Goal: Communication & Community: Ask a question

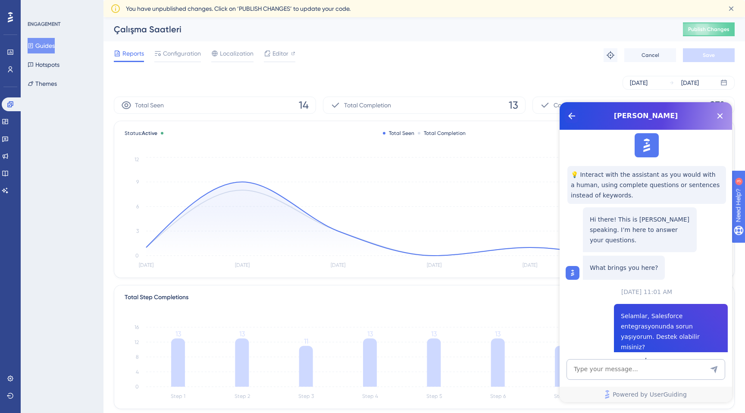
scroll to position [775, 0]
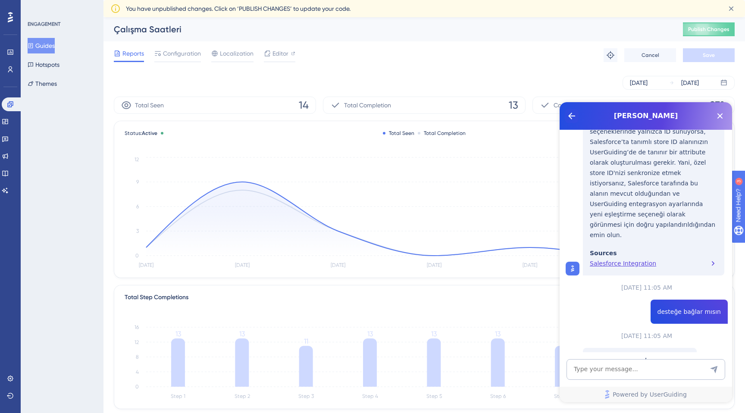
click at [570, 114] on icon "Back Button" at bounding box center [571, 116] width 10 height 10
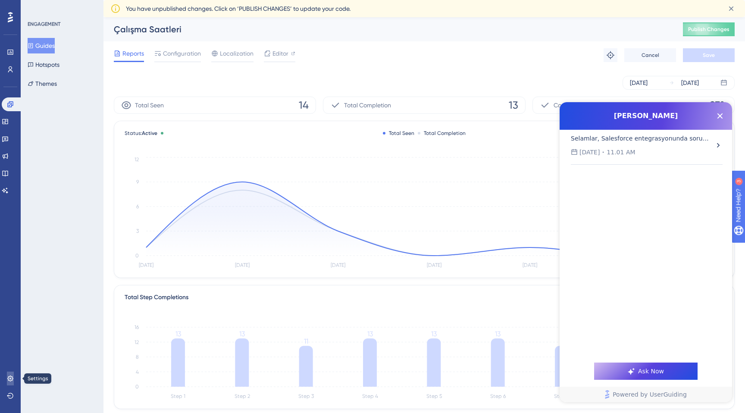
click at [11, 376] on icon at bounding box center [10, 379] width 6 height 6
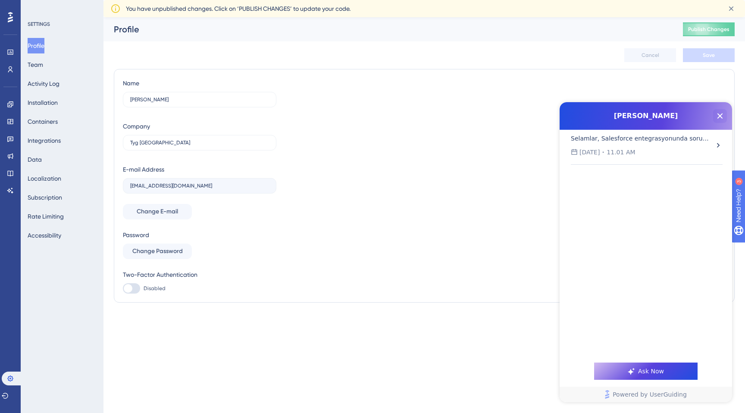
drag, startPoint x: 721, startPoint y: 119, endPoint x: 1281, endPoint y: 221, distance: 569.3
click at [721, 119] on icon "Close Button" at bounding box center [720, 116] width 10 height 10
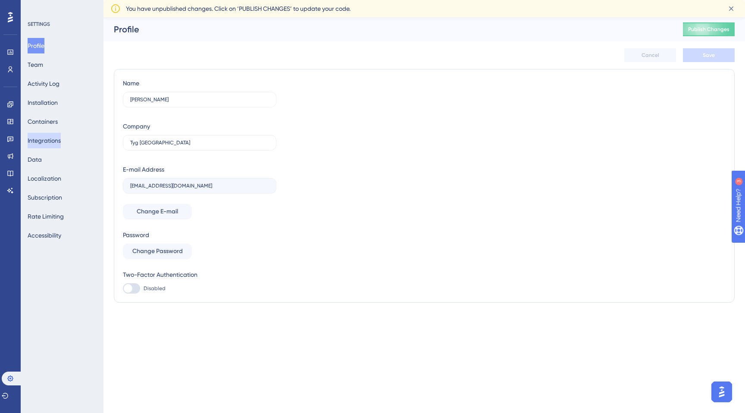
click at [56, 141] on button "Integrations" at bounding box center [44, 141] width 33 height 16
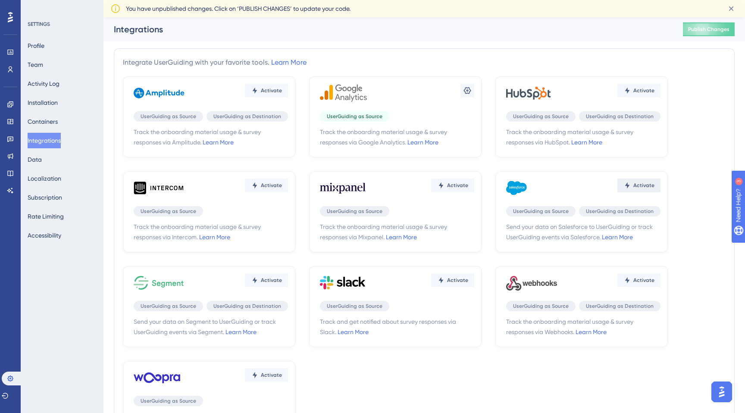
click at [288, 97] on button "Activate" at bounding box center [266, 91] width 43 height 14
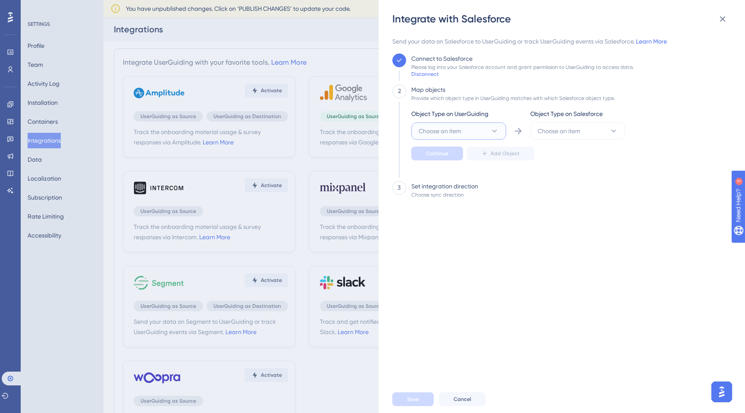
click at [456, 126] on span "Choose an item" at bounding box center [440, 131] width 43 height 10
click at [447, 157] on div "User User" at bounding box center [459, 157] width 70 height 17
click at [563, 124] on button "Choose an item" at bounding box center [577, 130] width 95 height 17
click at [422, 74] on div "Disconnect" at bounding box center [425, 74] width 28 height 7
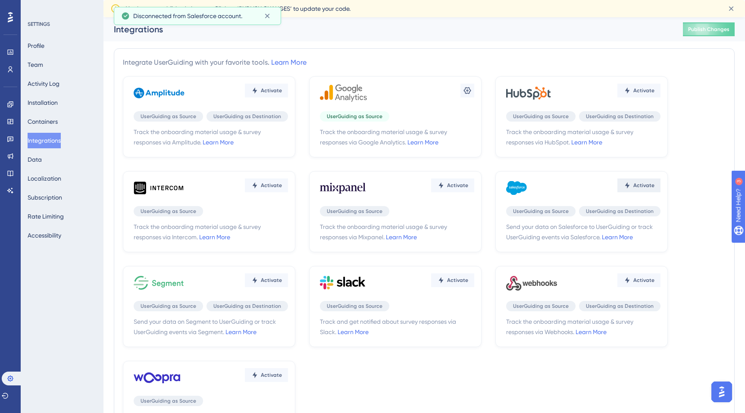
click at [288, 97] on button "Activate" at bounding box center [266, 91] width 43 height 14
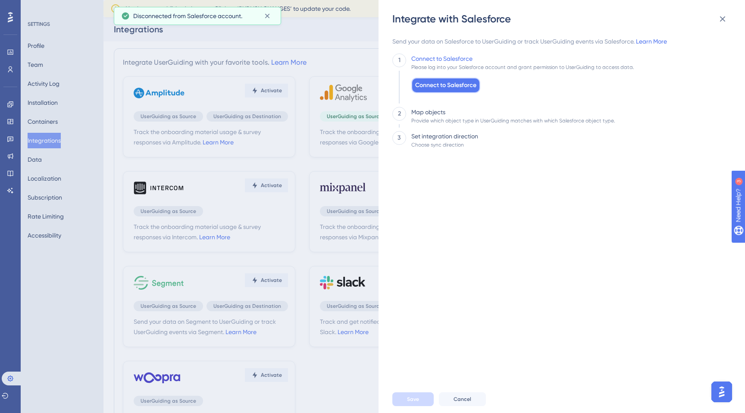
click at [435, 81] on span "Connect to Salesforce" at bounding box center [445, 85] width 61 height 10
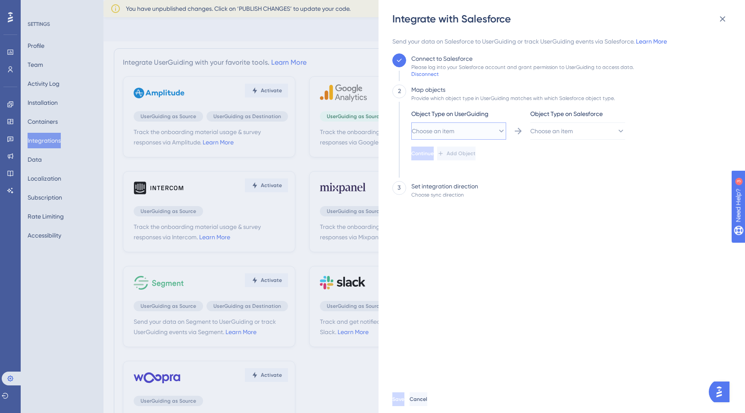
click at [454, 126] on span "Choose an item" at bounding box center [433, 131] width 43 height 10
click at [444, 158] on div "User User" at bounding box center [459, 157] width 70 height 17
click at [573, 132] on span "Choose an item" at bounding box center [552, 131] width 43 height 10
click at [565, 188] on div "Lead Lead" at bounding box center [578, 191] width 70 height 17
click at [434, 151] on button "Continue" at bounding box center [422, 154] width 22 height 14
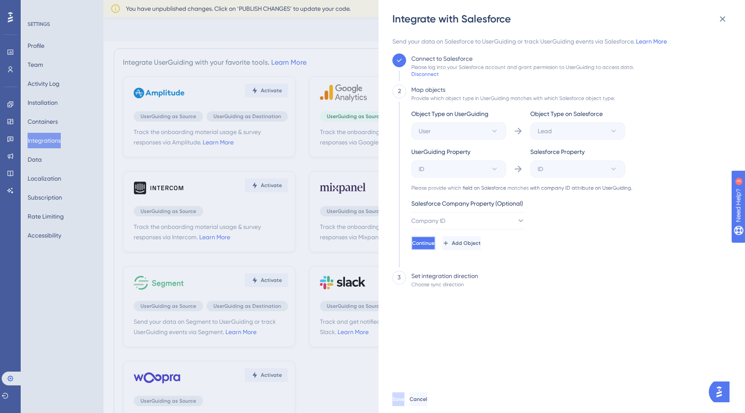
click at [435, 246] on span "Continue" at bounding box center [423, 243] width 22 height 7
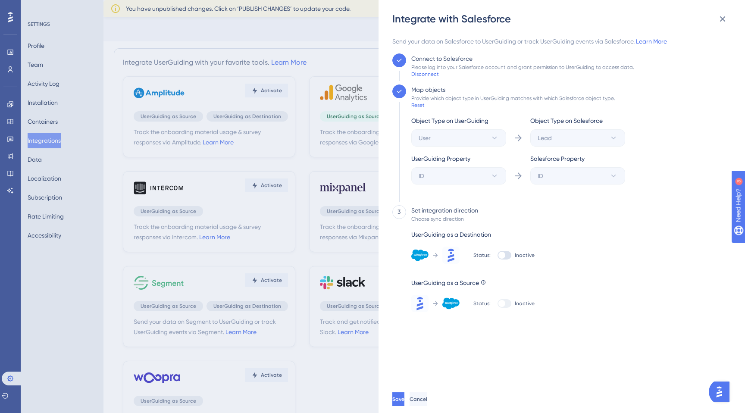
click at [505, 253] on div at bounding box center [505, 255] width 14 height 9
click at [498, 255] on input "Inactive" at bounding box center [497, 255] width 0 height 0
checkbox input "true"
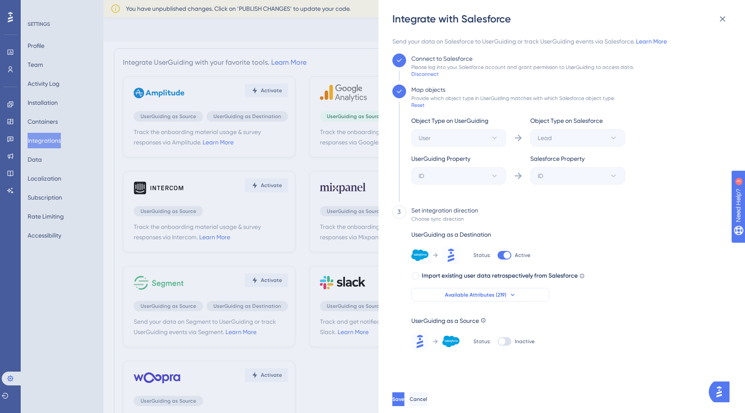
click at [501, 300] on button "Available Attributes (219)" at bounding box center [480, 295] width 138 height 14
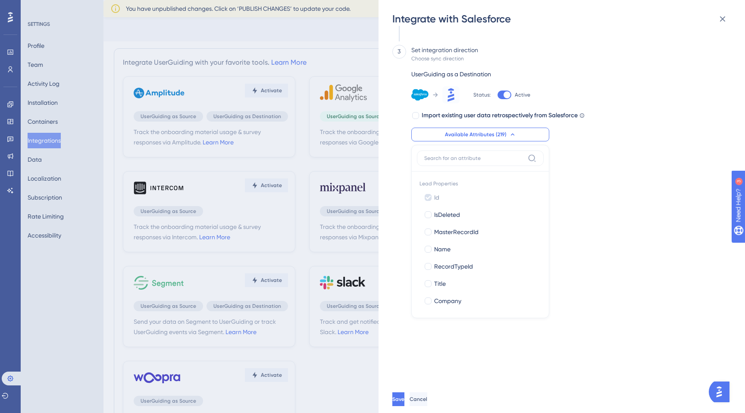
click at [475, 160] on input at bounding box center [474, 158] width 100 height 7
type input "store"
click at [429, 250] on div at bounding box center [428, 249] width 7 height 7
checkbox input "true"
click at [463, 159] on input "store" at bounding box center [474, 158] width 100 height 7
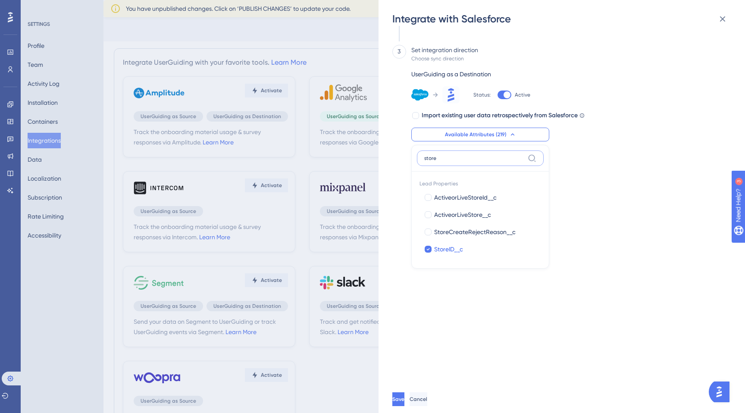
click at [463, 160] on input "store" at bounding box center [474, 158] width 100 height 7
type input "d"
click at [469, 161] on input at bounding box center [474, 158] width 100 height 7
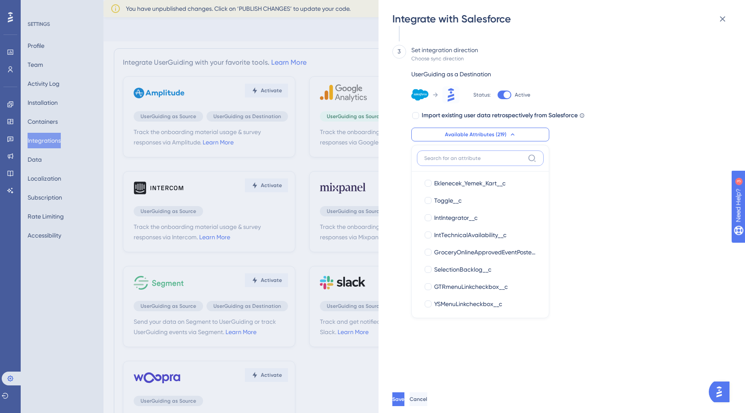
scroll to position [1768, 0]
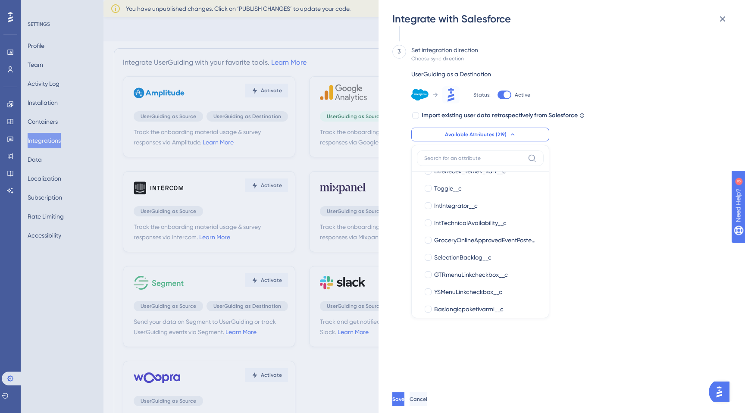
click at [645, 275] on div "Send your data on Salesforce to UserGuiding or track UserGuiding events via Sal…" at bounding box center [565, 206] width 347 height 360
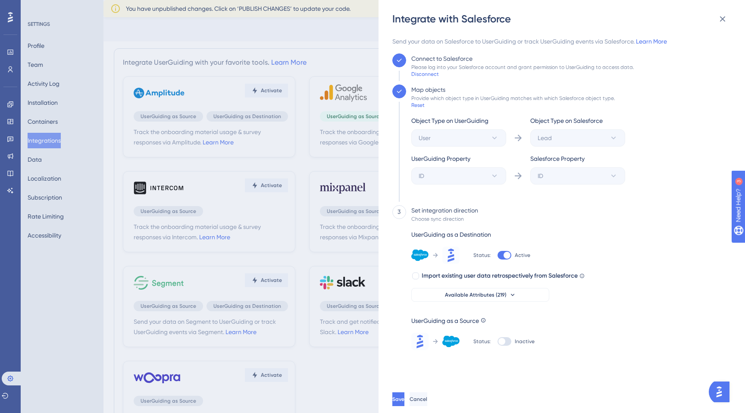
scroll to position [0, 0]
click at [428, 402] on span "Cancel" at bounding box center [419, 399] width 18 height 7
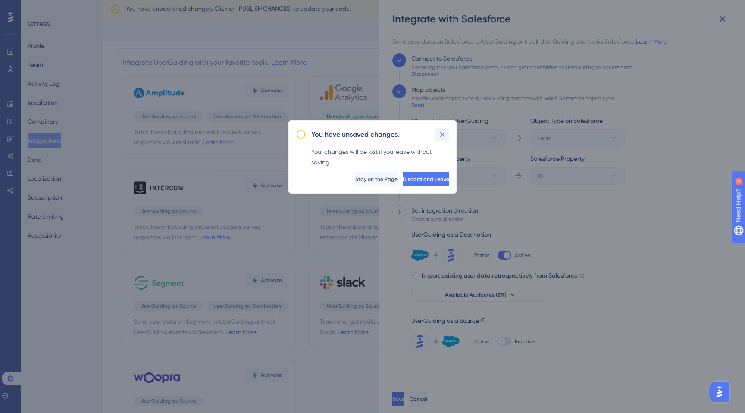
click at [441, 132] on icon at bounding box center [442, 134] width 9 height 9
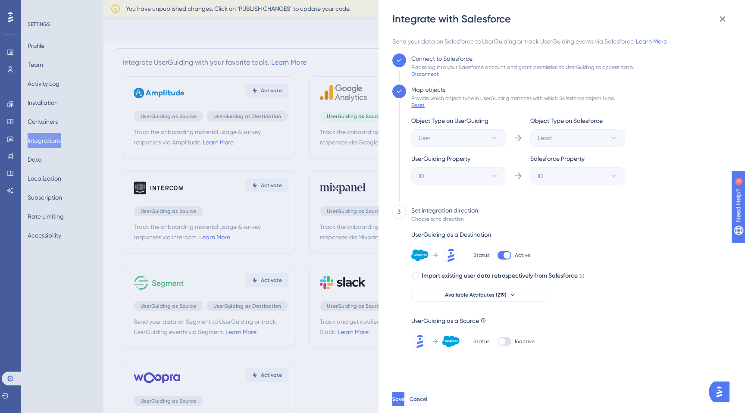
click at [420, 105] on div "Reset" at bounding box center [417, 105] width 13 height 7
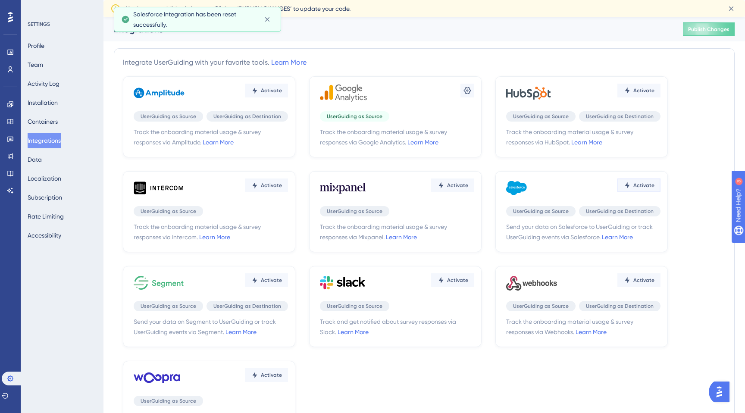
click at [288, 97] on button "Activate" at bounding box center [266, 91] width 43 height 14
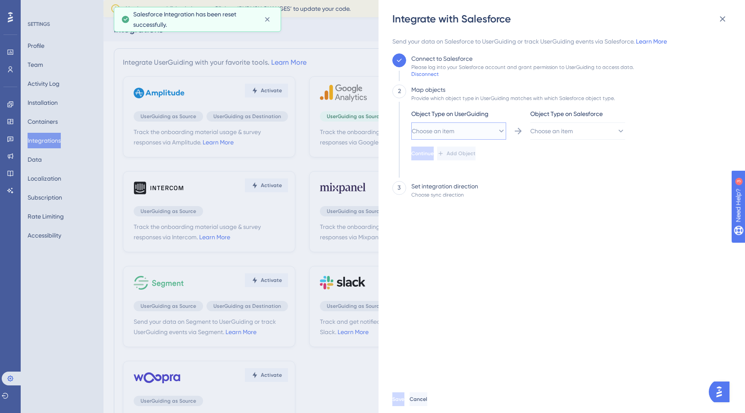
click at [437, 135] on span "Choose an item" at bounding box center [433, 131] width 43 height 10
click at [445, 157] on div "User User" at bounding box center [459, 157] width 70 height 17
click at [604, 140] on div "Object Type on UserGuiding User Object Type on Salesforce Choose an item Contin…" at bounding box center [518, 135] width 214 height 52
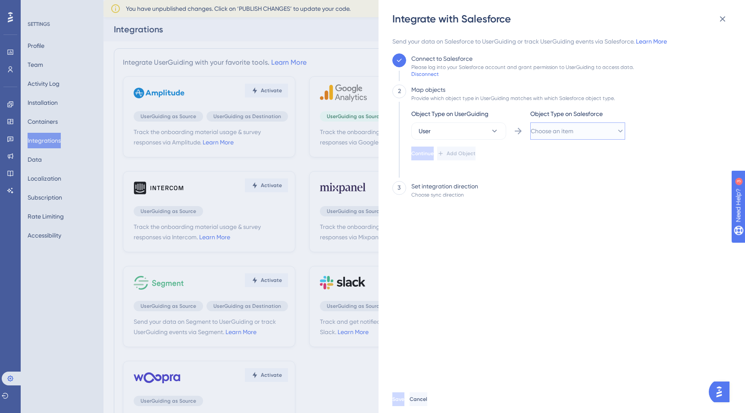
click at [607, 130] on button "Choose an item" at bounding box center [577, 130] width 95 height 17
click at [724, 395] on img "Open AI Assistant Launcher" at bounding box center [719, 392] width 16 height 16
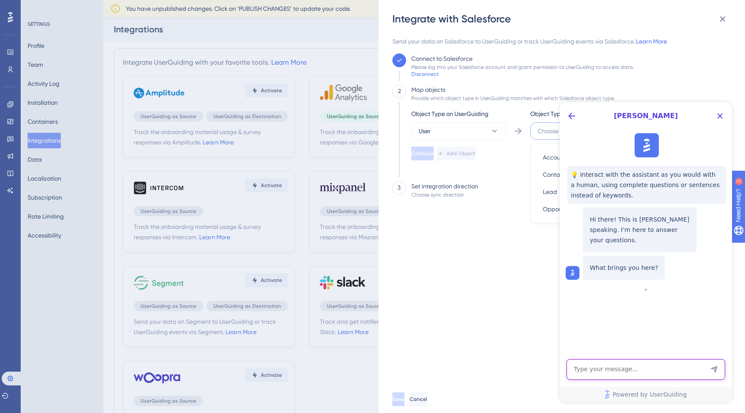
click at [628, 362] on textarea "AI Assistant Text Input" at bounding box center [645, 369] width 159 height 21
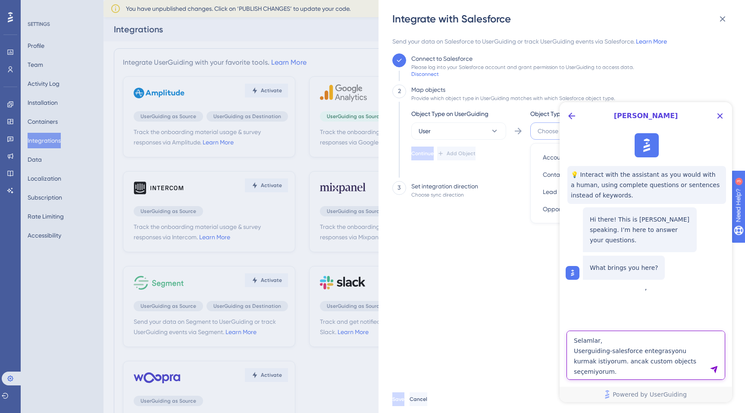
click at [601, 374] on textarea "Selamlar, Userguiding-salesforce entegrasyonu kurmak istiyorum. ancak custom ob…" at bounding box center [645, 355] width 159 height 49
click at [688, 360] on textarea "Selamlar, Userguiding-salesforce entegrasyonu kurmak istiyorum. ancak custom ob…" at bounding box center [645, 355] width 159 height 49
type textarea "Selamlar, Userguiding-salesforce entegrasyonu kurmak istiyorum. ancak custom ob…"
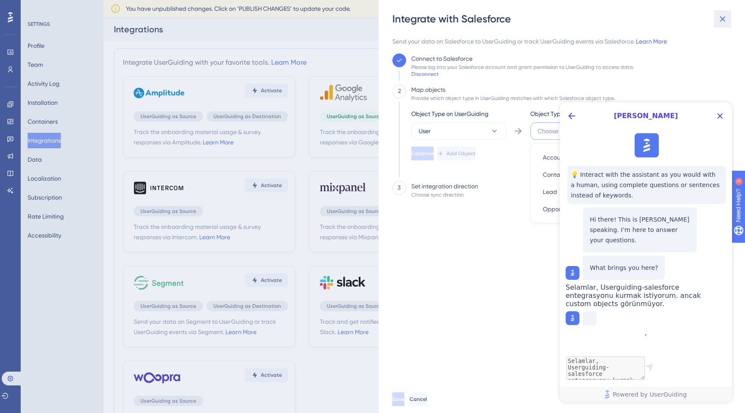
click at [723, 20] on icon at bounding box center [723, 19] width 6 height 6
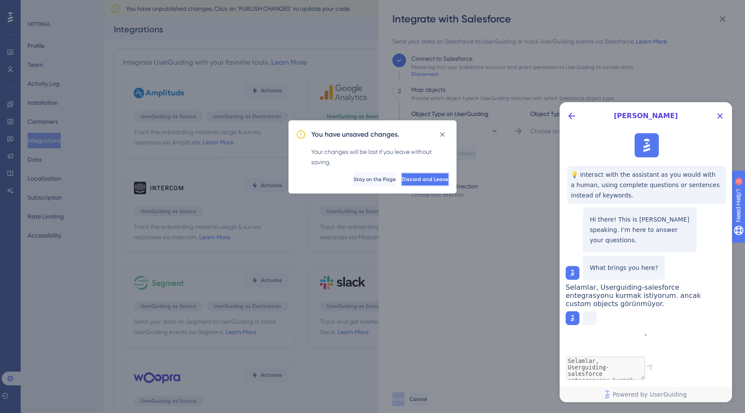
click at [402, 182] on span "Discard and Leave" at bounding box center [425, 179] width 47 height 7
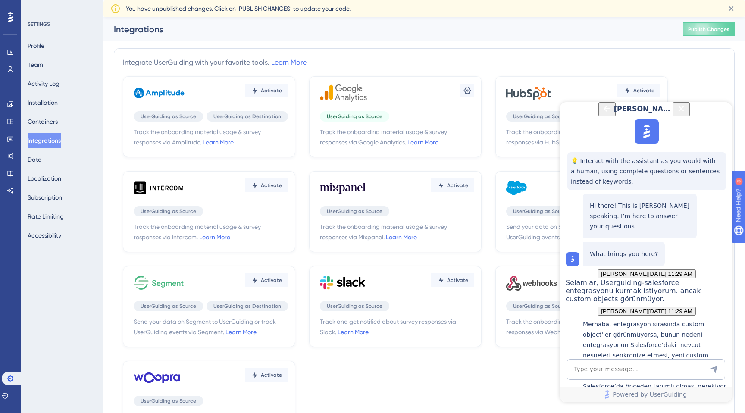
scroll to position [156, 0]
click at [637, 410] on div "Salesforce Integration" at bounding box center [655, 419] width 145 height 19
click at [619, 374] on textarea "AI Assistant Text Input" at bounding box center [645, 369] width 159 height 21
type textarea "custom objects salesforce'ta tanımlı"
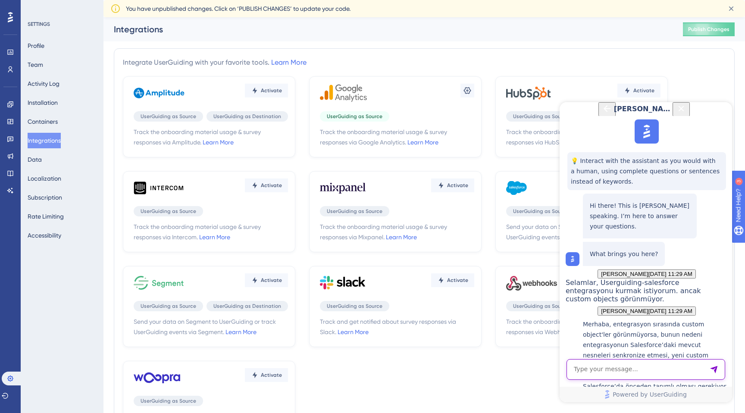
click at [604, 372] on textarea "AI Assistant Text Input" at bounding box center [645, 369] width 159 height 21
type textarea "desteğe bağlar mısın?"
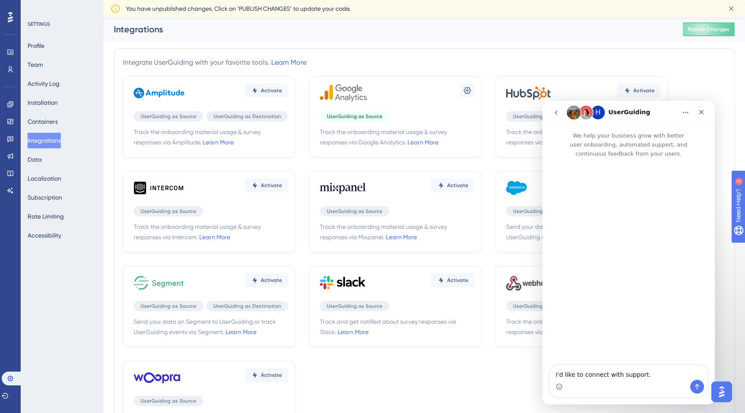
scroll to position [0, 0]
click at [639, 372] on textarea "I'd like to connect with support." at bounding box center [629, 372] width 158 height 15
click at [595, 373] on textarea "Selamlar, Salesforce entegrasyonunda bir sorun yaşıyorum." at bounding box center [629, 368] width 158 height 23
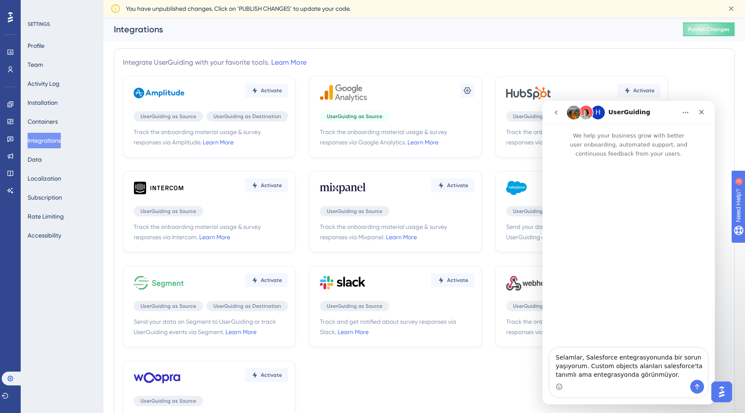
type textarea "Selamlar, Salesforce entegrasyonunda bir sorun yaşıyorum. Custom objects alanla…"
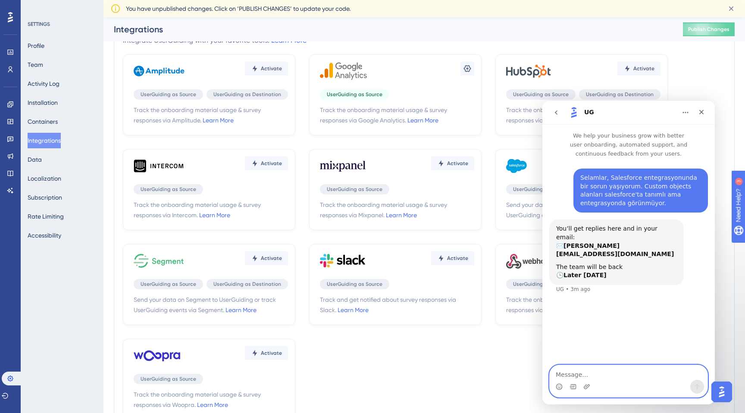
scroll to position [9, 0]
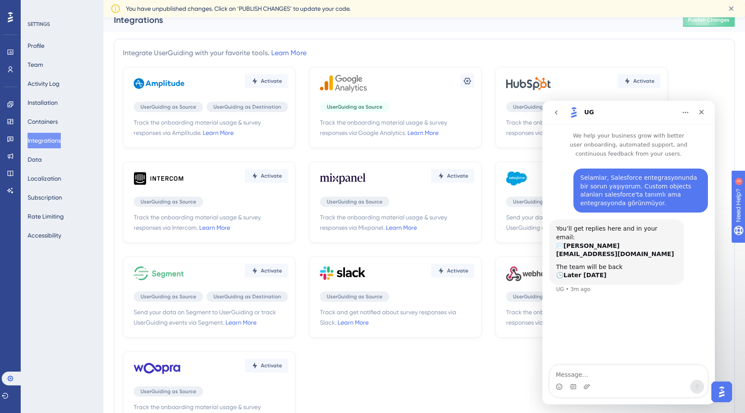
click at [561, 112] on button "go back" at bounding box center [556, 112] width 16 height 16
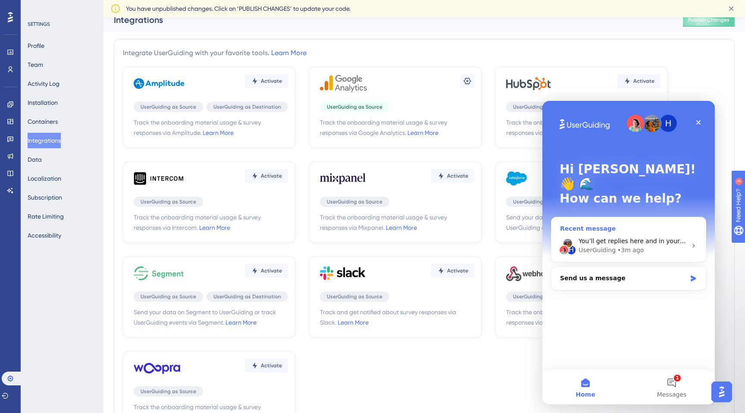
click at [617, 230] on div "H You’ll get replies here and in your email: ✉️ [PERSON_NAME][EMAIL_ADDRESS][DO…" at bounding box center [628, 246] width 154 height 32
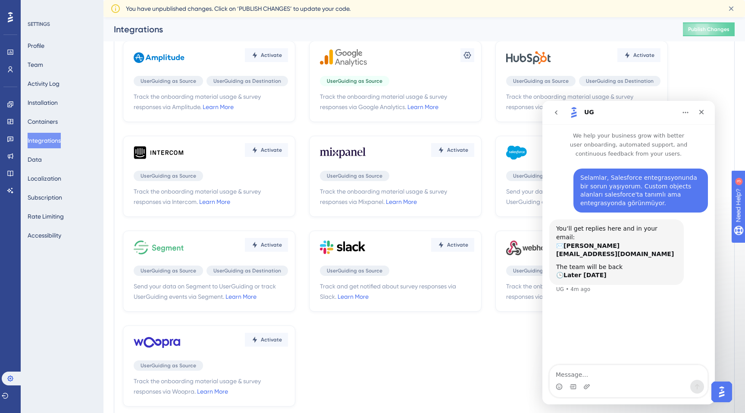
scroll to position [25, 0]
click at [557, 115] on icon "go back" at bounding box center [556, 112] width 7 height 7
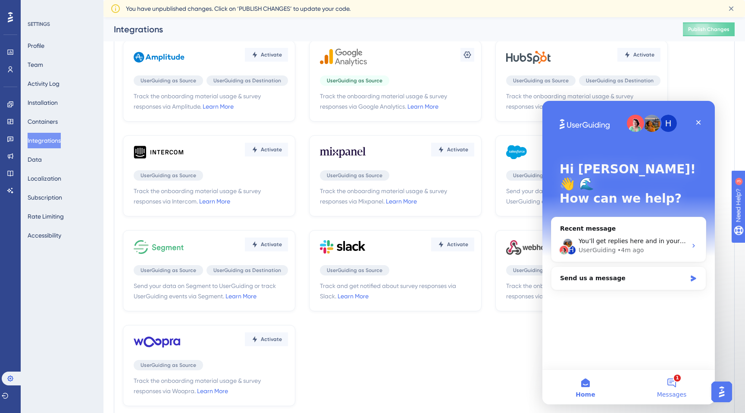
click at [682, 381] on button "1 Messages" at bounding box center [672, 387] width 86 height 34
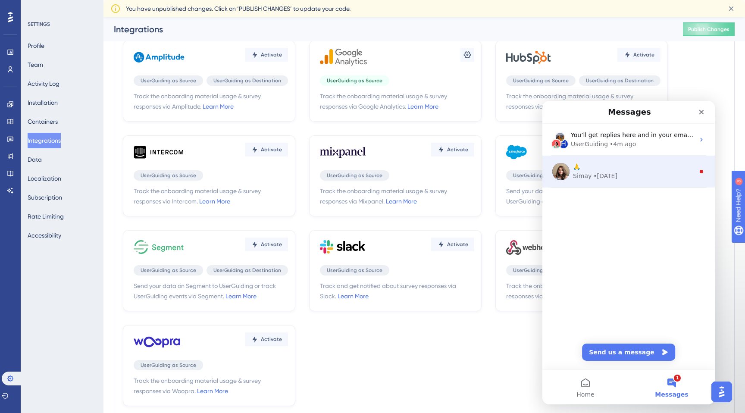
click at [611, 182] on div "🙏 Simay • [DATE]" at bounding box center [628, 172] width 172 height 32
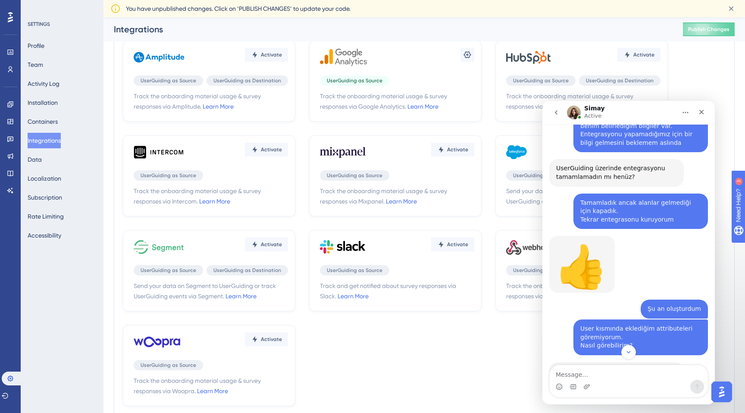
scroll to position [589, 0]
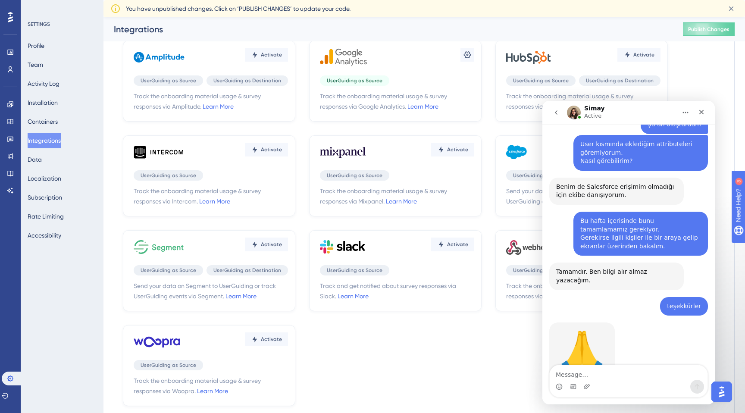
click at [615, 368] on textarea "Message…" at bounding box center [629, 372] width 158 height 15
type textarea "[PERSON_NAME], ben burayı görmeyince yeni bi kayıt açtım"
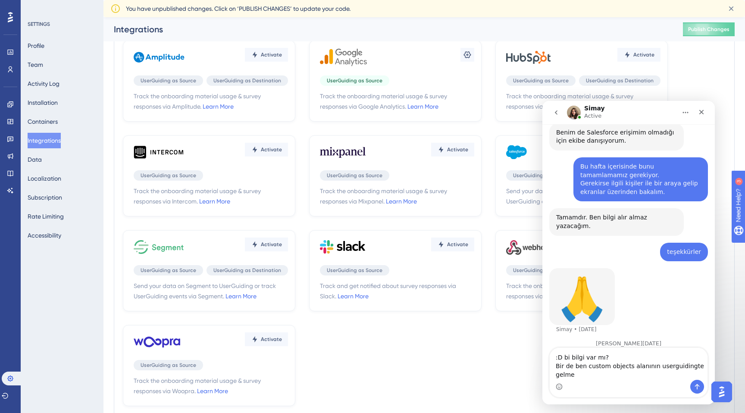
scroll to position [664, 0]
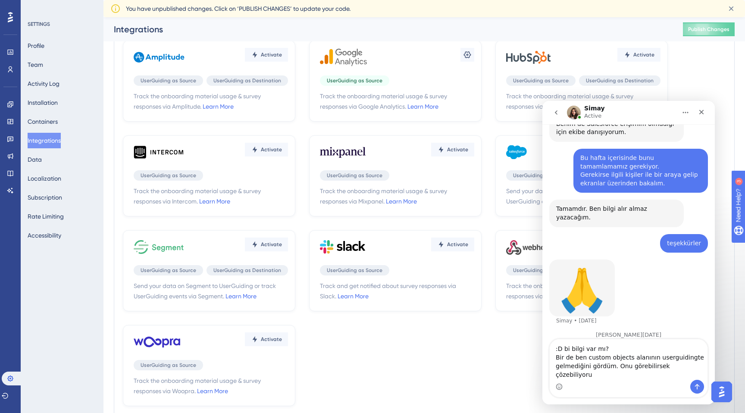
type textarea ":D bi bilgi var mı? Bir de ben custom objects alanının userguidingte gelmediğin…"
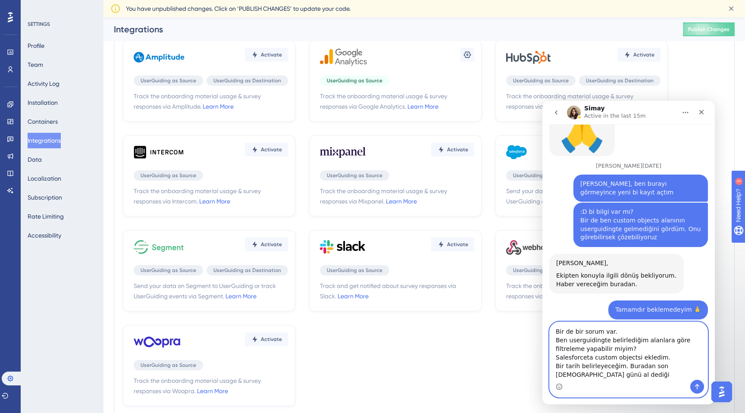
scroll to position [833, 0]
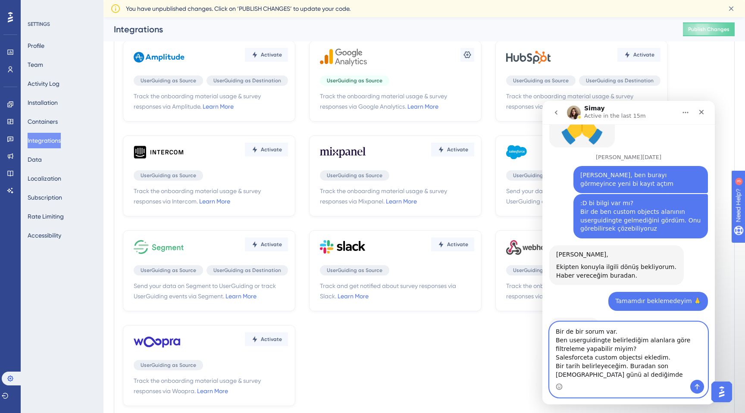
click at [657, 379] on textarea "Bir de bir sorum var. Ben userguidingte belirlediğim alanlara göre filtreleme y…" at bounding box center [629, 351] width 158 height 58
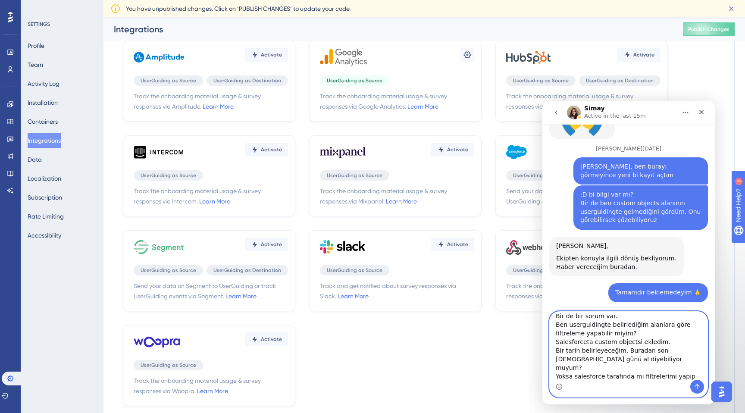
scroll to position [843, 0]
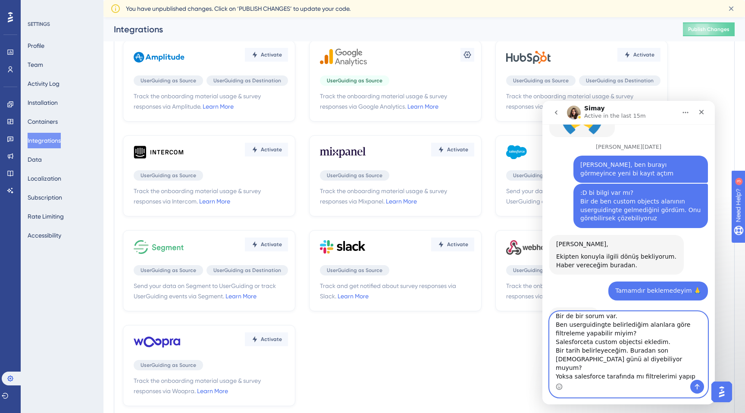
click at [702, 363] on textarea "Bir de bir sorum var. Ben userguidingte belirlediğim alanlara göre filtreleme y…" at bounding box center [629, 346] width 158 height 68
click at [689, 366] on textarea "Bir de bir sorum var. Ben userguidingte belirlediğim alanlara göre filtreleme y…" at bounding box center [629, 346] width 158 height 68
click at [662, 377] on textarea "Bir de bir sorum var. Ben userguidingte belirlediğim alanlara göre filtreleme y…" at bounding box center [629, 346] width 158 height 68
click at [635, 369] on textarea "Bir de bir sorum var. Ben userguidingte belirlediğim alanlara göre filtreleme y…" at bounding box center [629, 346] width 158 height 68
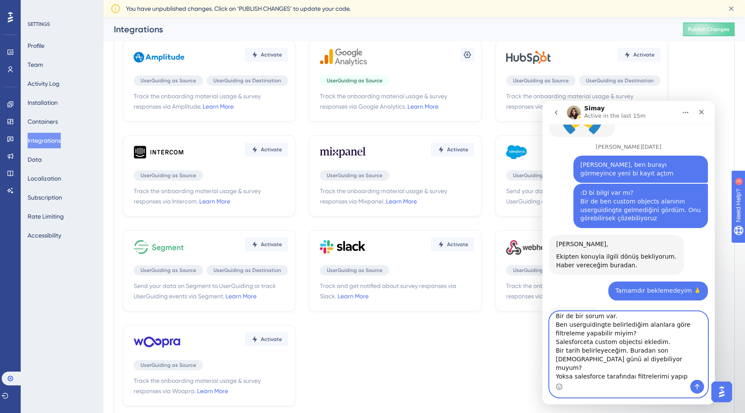
click at [659, 369] on textarea "Bir de bir sorum var. Ben userguidingte belirlediğim alanlara göre filtreleme y…" at bounding box center [629, 346] width 158 height 68
click at [684, 368] on textarea "Bir de bir sorum var. Ben userguidingte belirlediğim alanlara göre filtreleme y…" at bounding box center [629, 346] width 158 height 68
type textarea "Bir de bir sorum var. Ben userguidingte belirlediğim alanlara göre filtreleme y…"
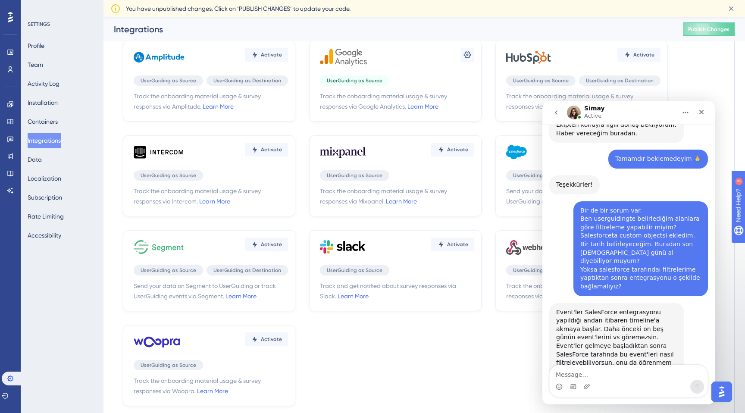
scroll to position [973, 0]
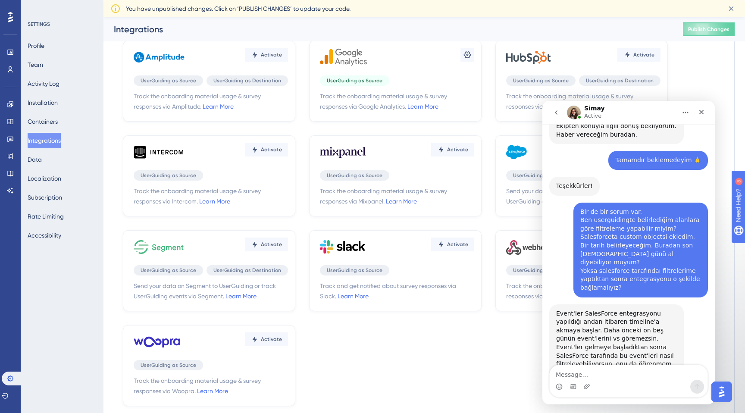
click at [626, 381] on div "Intercom messenger" at bounding box center [629, 387] width 158 height 14
click at [612, 376] on textarea "Message…" at bounding box center [629, 372] width 158 height 15
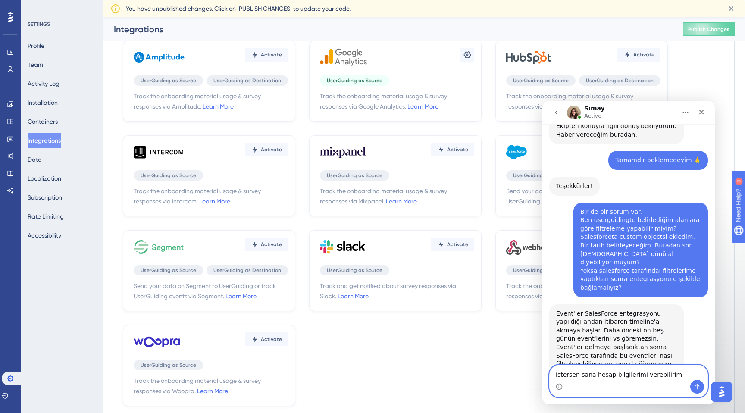
type textarea "istersen sana hesap bilgilerimi verebilirim?"
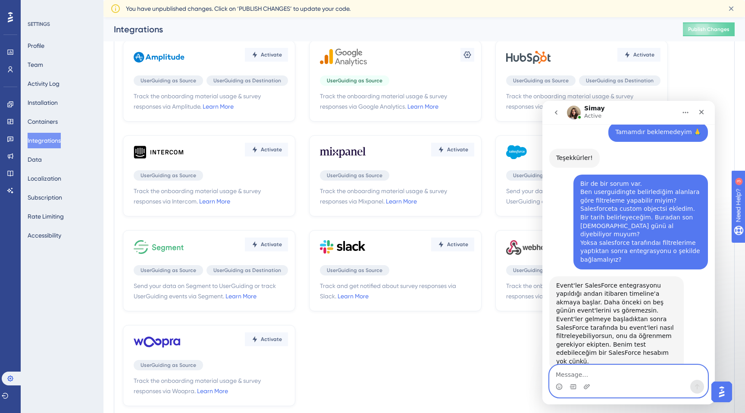
click at [601, 375] on textarea "Message…" at bounding box center [629, 372] width 158 height 15
type textarea "salesforce için deneme yapmanız gerekiyorsa"
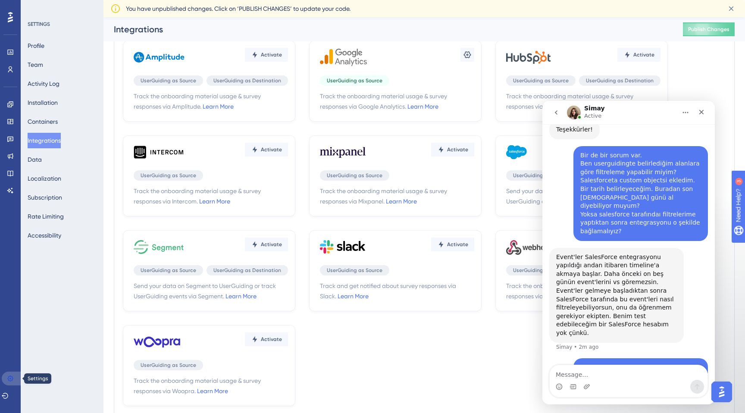
click at [9, 377] on icon at bounding box center [10, 378] width 7 height 7
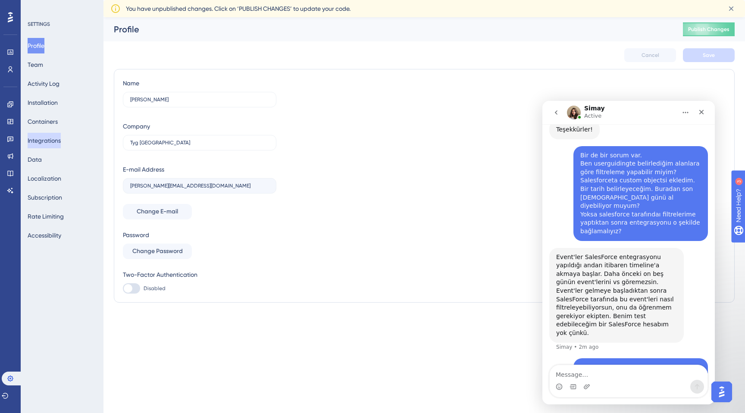
click at [56, 140] on button "Integrations" at bounding box center [44, 141] width 33 height 16
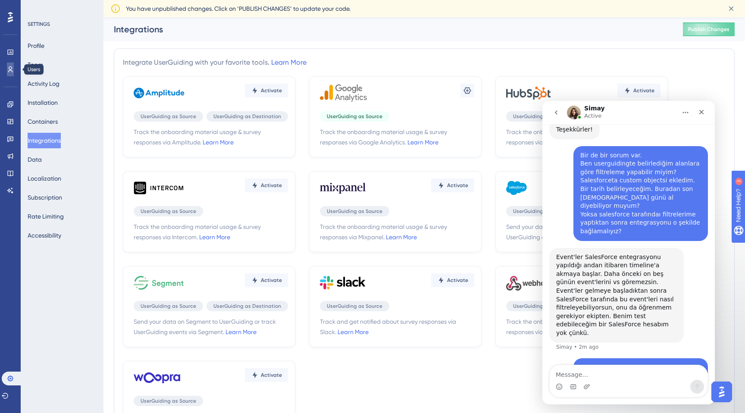
click at [12, 70] on icon at bounding box center [10, 69] width 7 height 7
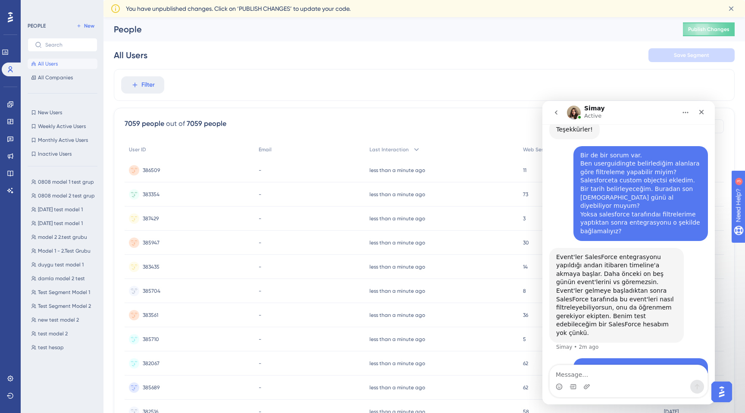
click at [9, 16] on icon at bounding box center [10, 17] width 5 height 11
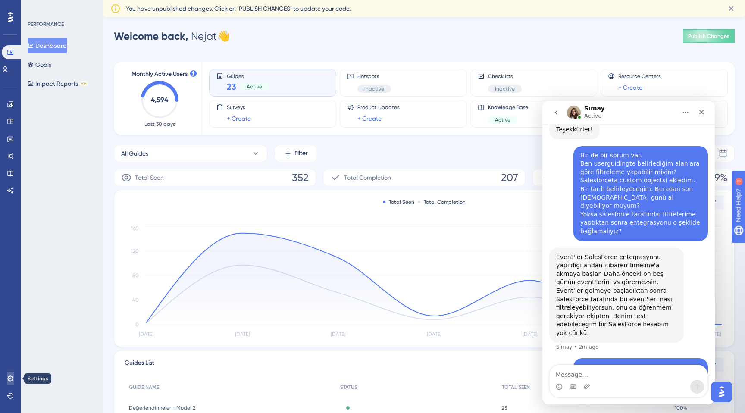
click at [14, 379] on link at bounding box center [10, 379] width 7 height 14
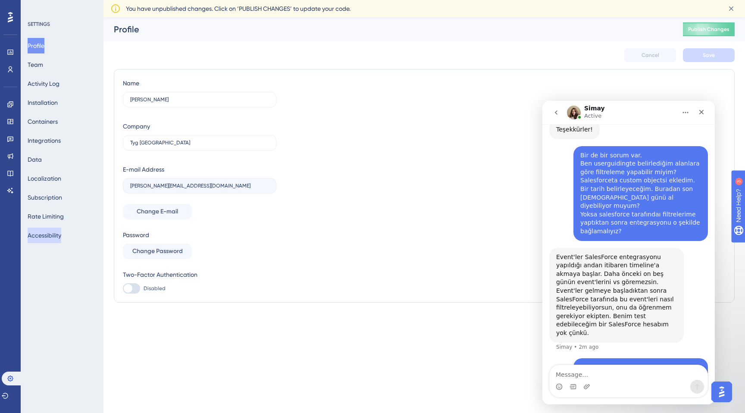
click at [60, 235] on button "Accessibility" at bounding box center [45, 236] width 34 height 16
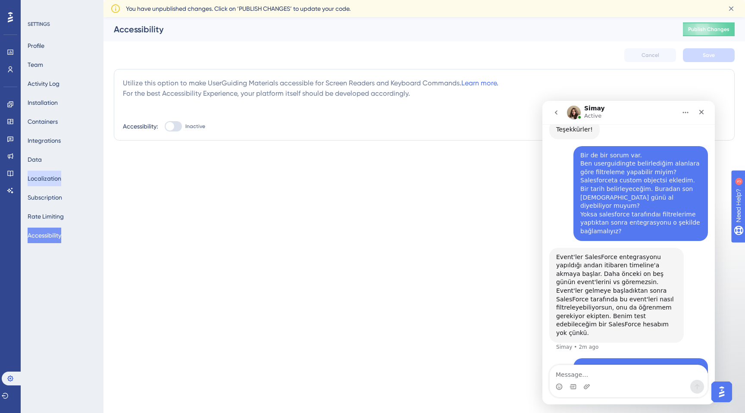
click at [49, 185] on button "Localization" at bounding box center [45, 179] width 34 height 16
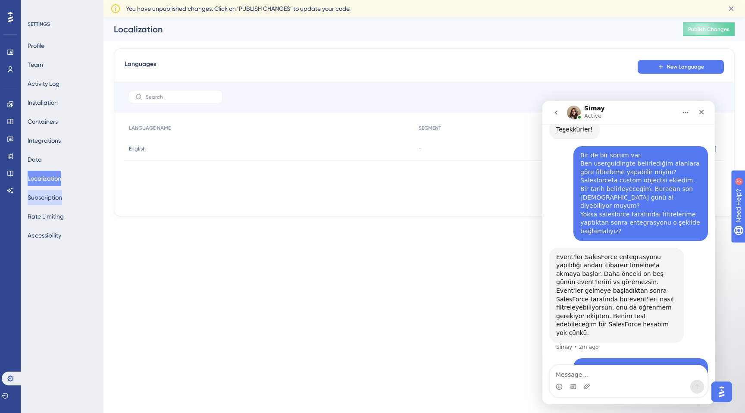
click at [50, 194] on button "Subscription" at bounding box center [45, 198] width 34 height 16
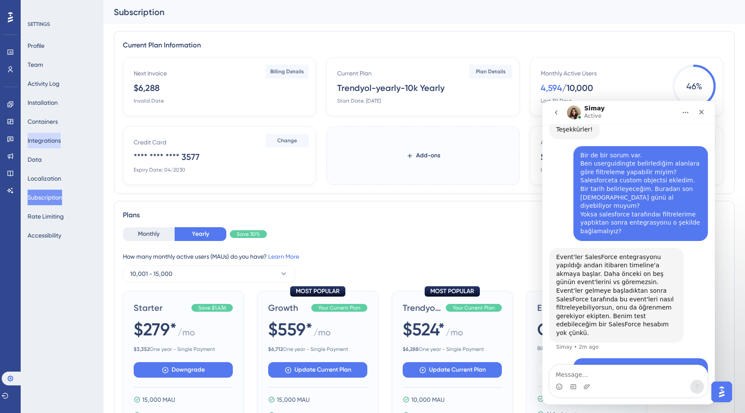
click at [50, 141] on button "Integrations" at bounding box center [44, 141] width 33 height 16
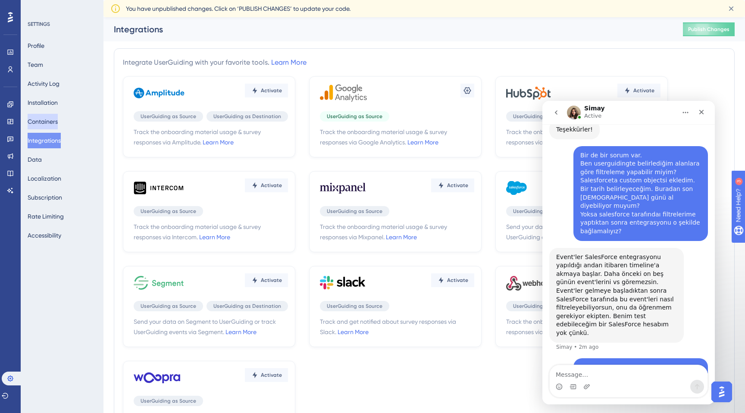
click at [55, 120] on button "Containers" at bounding box center [43, 122] width 30 height 16
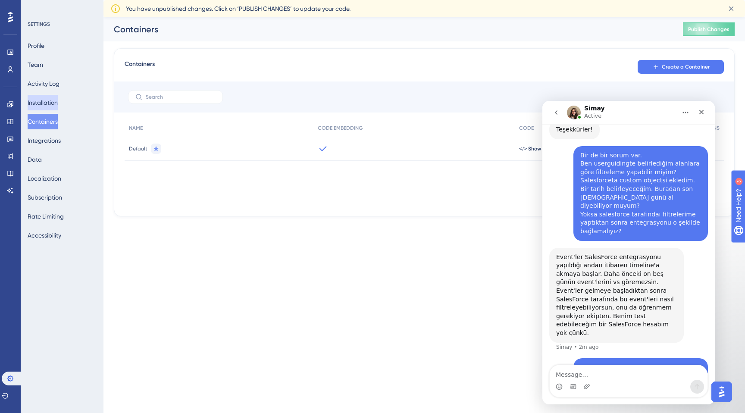
click at [54, 103] on button "Installation" at bounding box center [43, 103] width 30 height 16
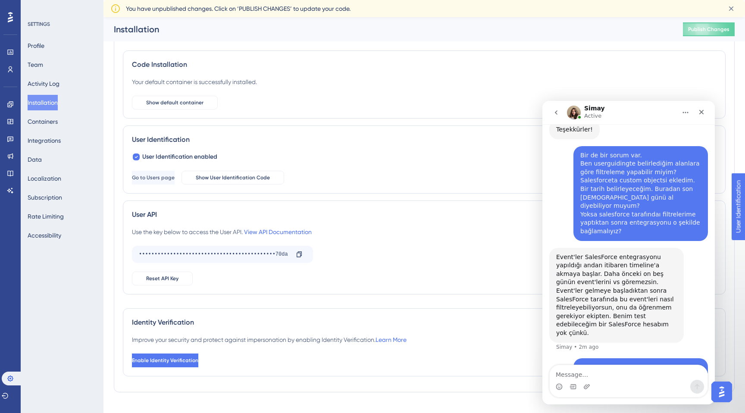
scroll to position [41, 0]
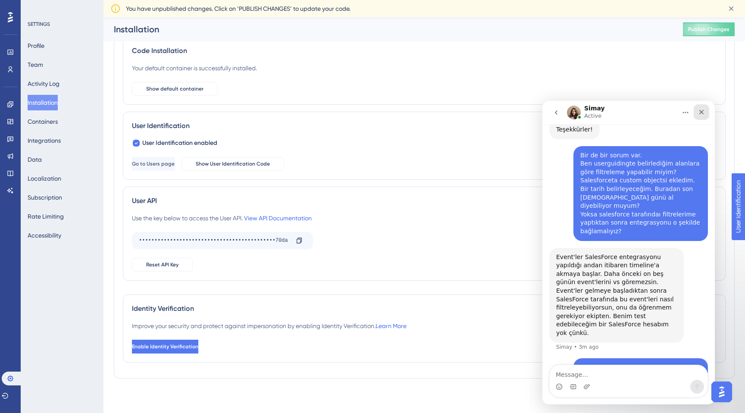
click at [697, 114] on div "Close" at bounding box center [702, 112] width 16 height 16
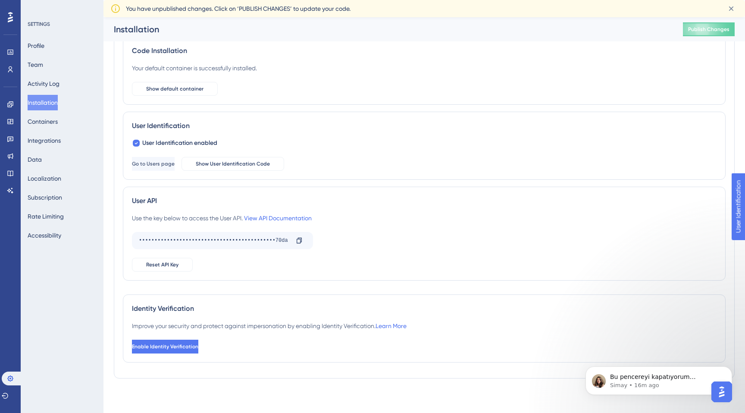
scroll to position [1030, 0]
click at [660, 380] on p "Bu pencereyi kapatıyorum diğerinden devam edeceğim. :)" at bounding box center [665, 377] width 111 height 9
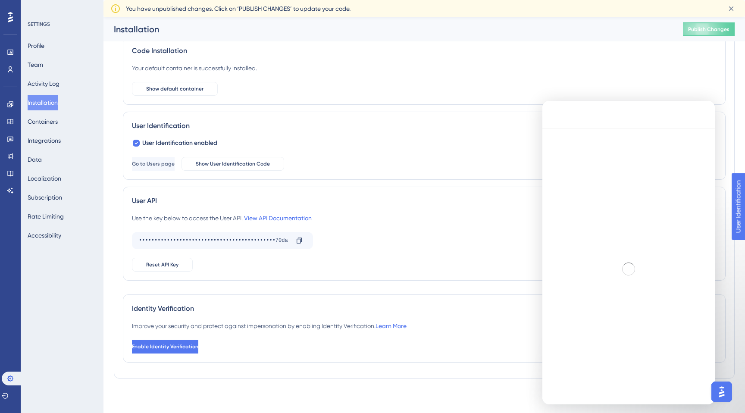
scroll to position [1, 0]
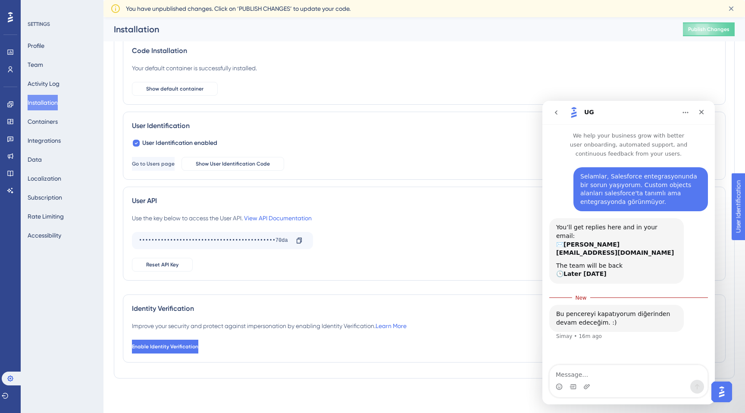
click at [558, 111] on icon "go back" at bounding box center [556, 112] width 7 height 7
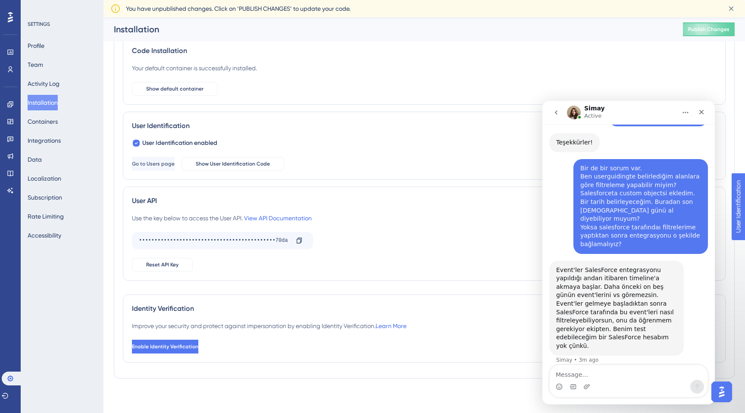
scroll to position [1030, 0]
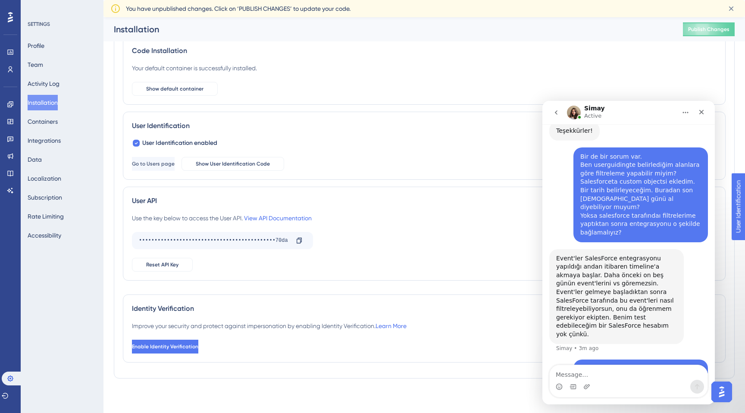
click at [685, 113] on icon "Home" at bounding box center [686, 112] width 6 height 1
click at [610, 71] on div "Your default container is successfully installed. Show default container" at bounding box center [424, 79] width 585 height 33
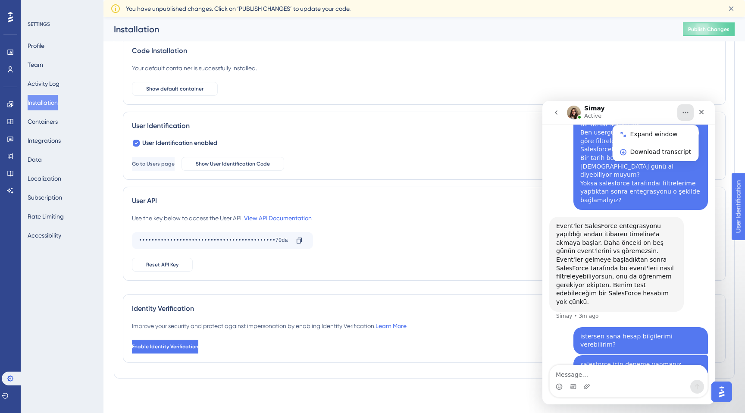
click at [469, 216] on div "Use the key below to access the User API. View API Documentation" at bounding box center [424, 218] width 585 height 10
click at [654, 360] on div "salesforce için deneme yapmanız gerekiyorsa" at bounding box center [640, 368] width 121 height 17
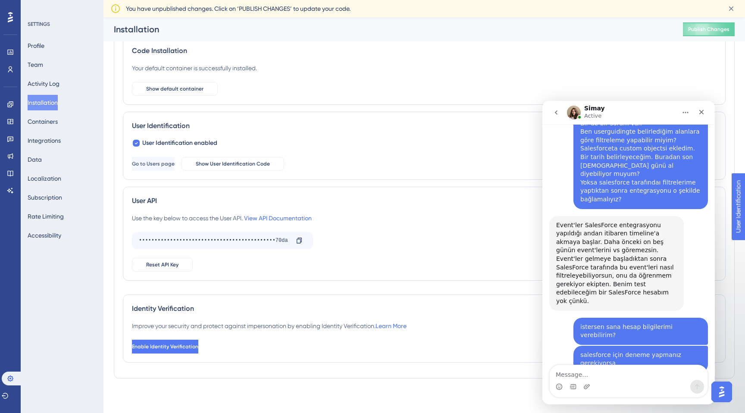
scroll to position [1064, 0]
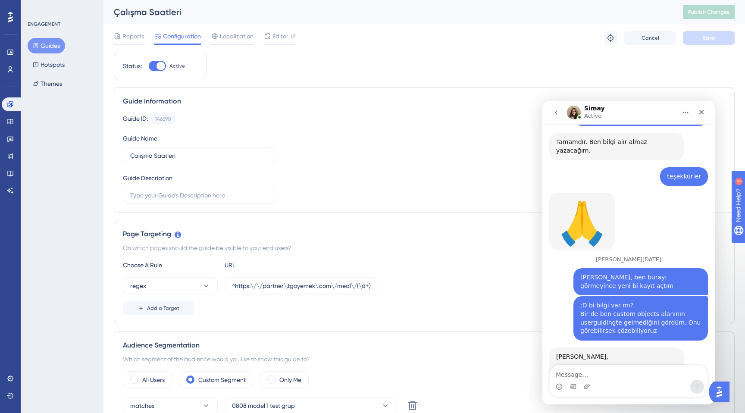
scroll to position [738, 0]
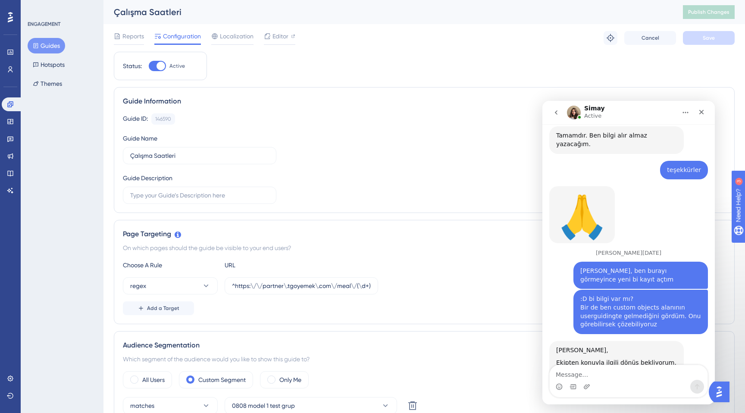
click at [612, 383] on div "Intercom messenger" at bounding box center [629, 387] width 158 height 14
click at [615, 376] on textarea "Message…" at bounding box center [629, 372] width 158 height 15
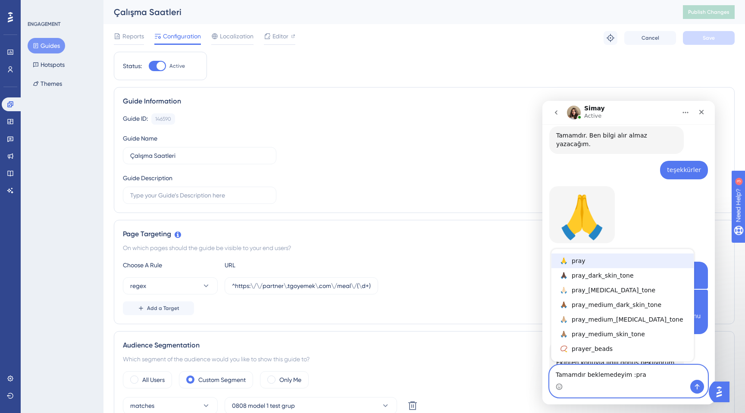
type textarea "Tamamdır beklemedeyim 🙏"
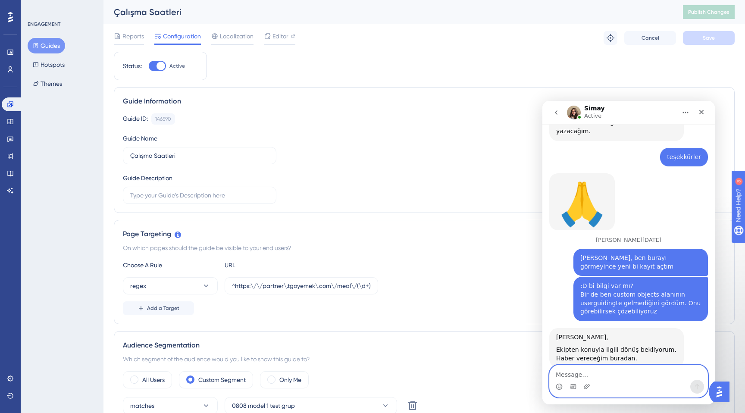
scroll to position [764, 0]
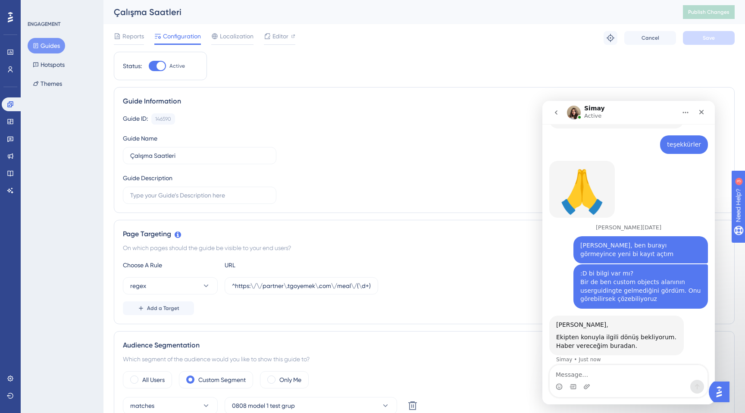
click at [558, 111] on icon "go back" at bounding box center [556, 112] width 7 height 7
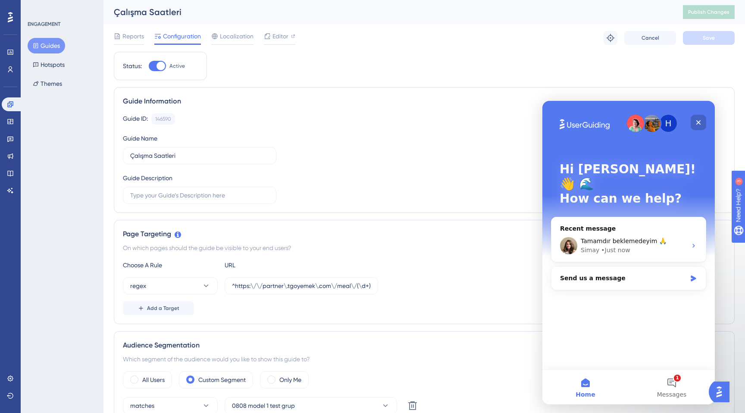
click at [697, 117] on div "Close" at bounding box center [699, 123] width 16 height 16
